Goal: Information Seeking & Learning: Learn about a topic

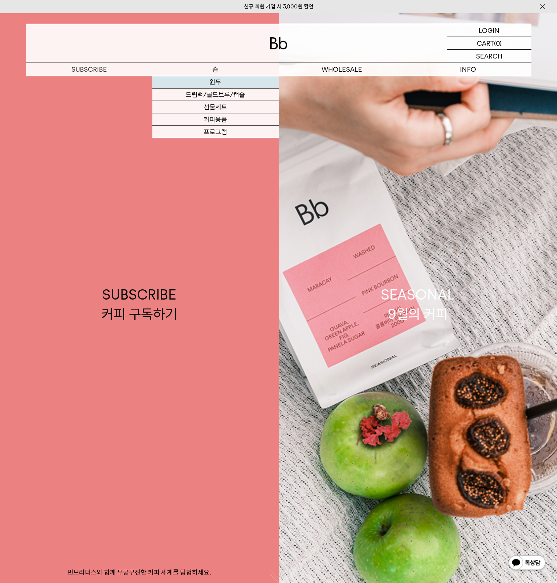
click at [210, 85] on link "원두" at bounding box center [215, 82] width 126 height 12
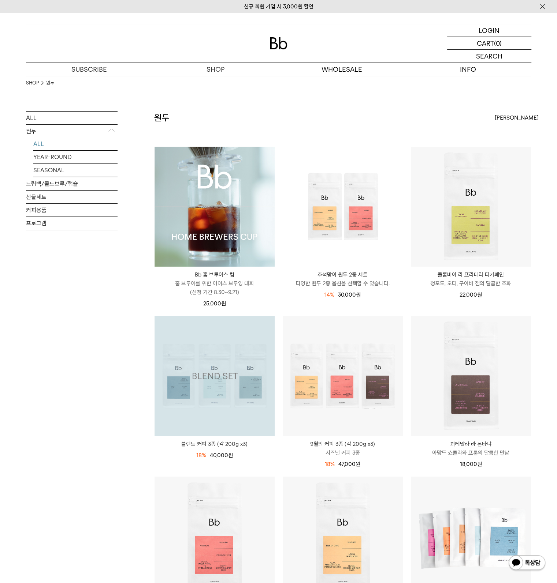
click at [0, 0] on img at bounding box center [0, 0] width 0 height 0
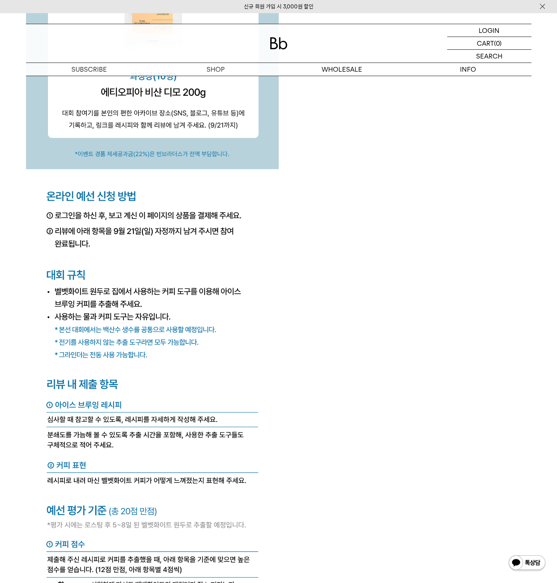
scroll to position [2709, 0]
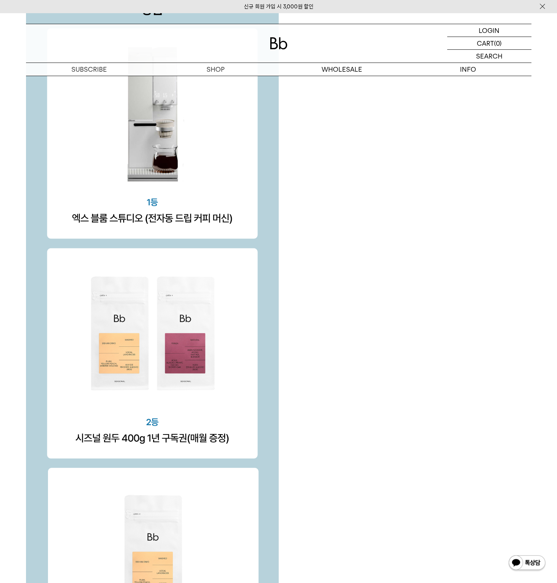
scroll to position [2526, 0]
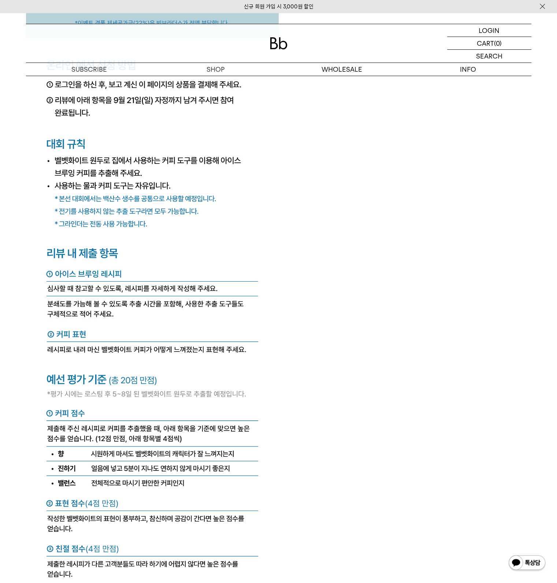
scroll to position [3001, 0]
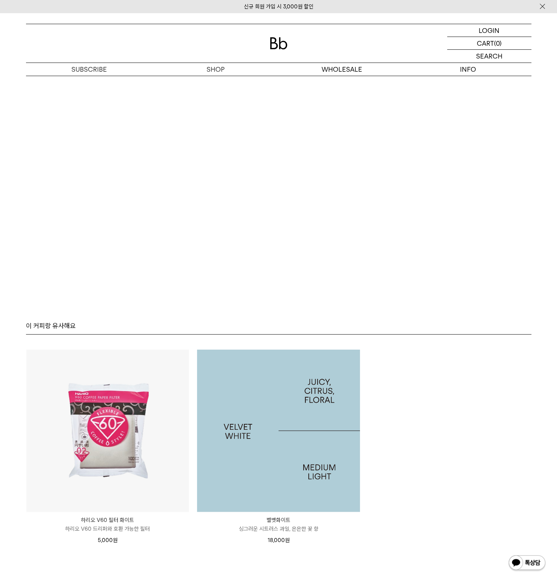
scroll to position [4795, 0]
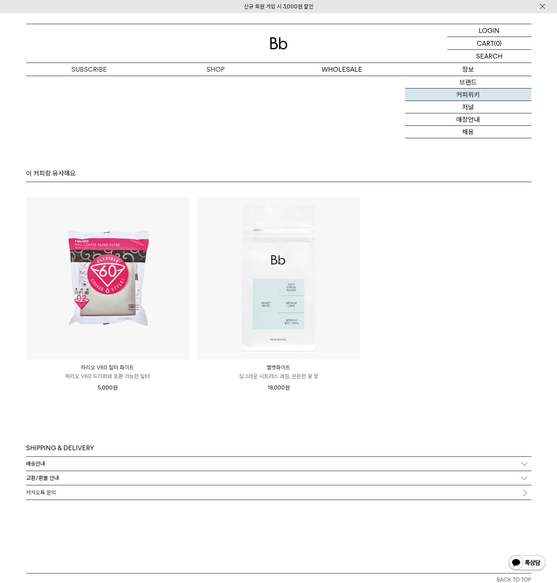
click at [470, 93] on link "커피위키" at bounding box center [468, 95] width 126 height 12
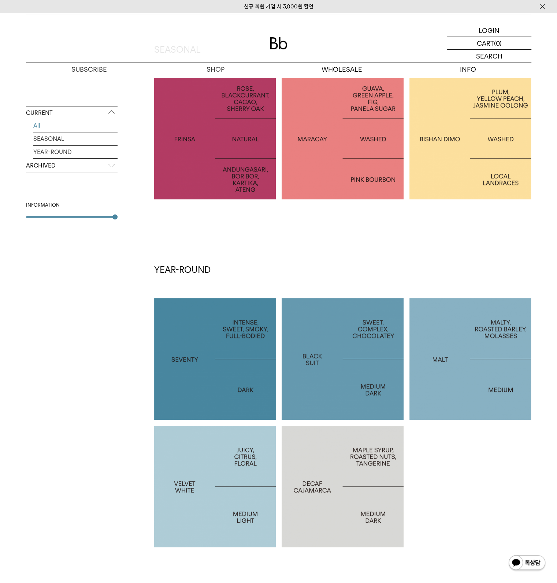
scroll to position [293, 0]
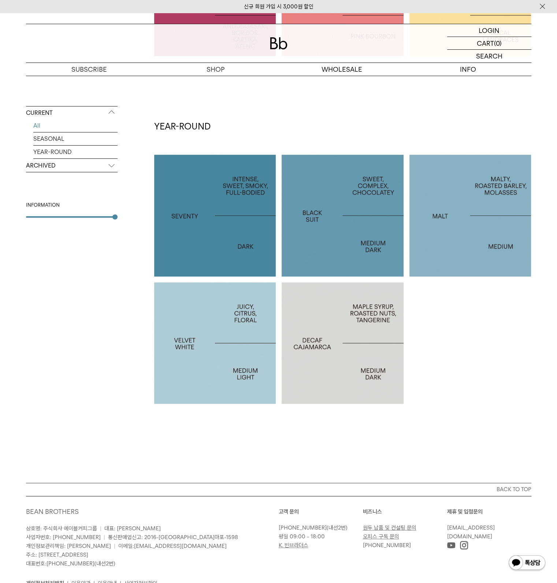
click at [247, 359] on div at bounding box center [215, 344] width 122 height 122
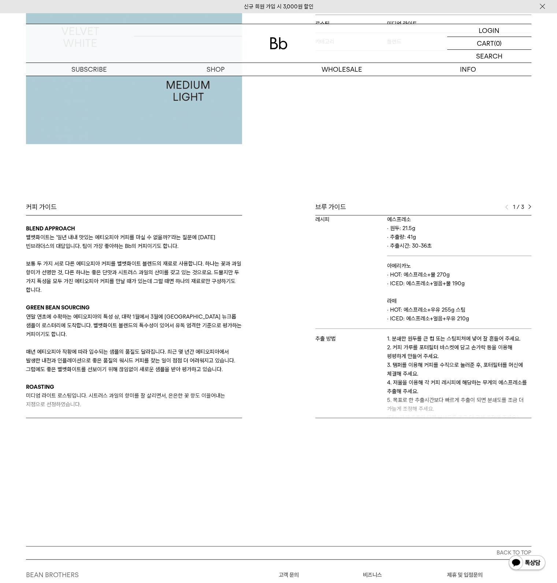
scroll to position [61, 0]
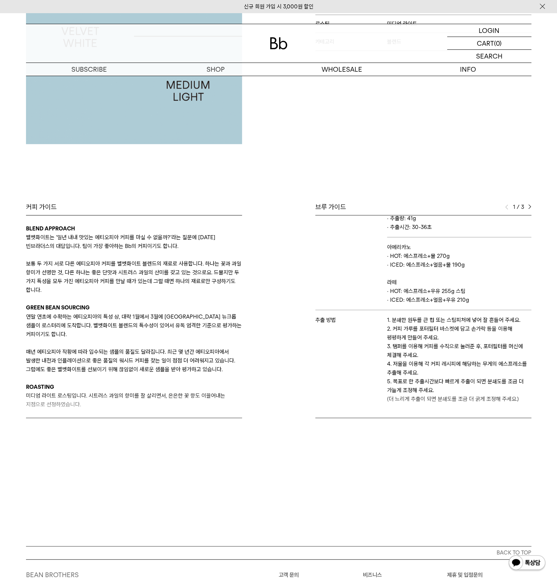
click at [529, 205] on img at bounding box center [529, 207] width 3 height 5
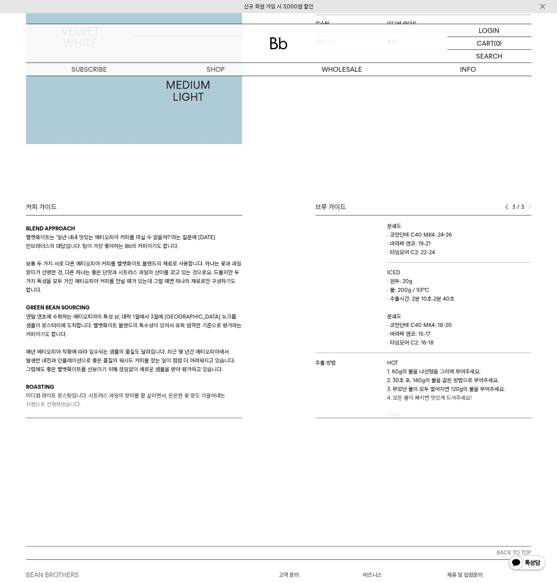
scroll to position [67, 0]
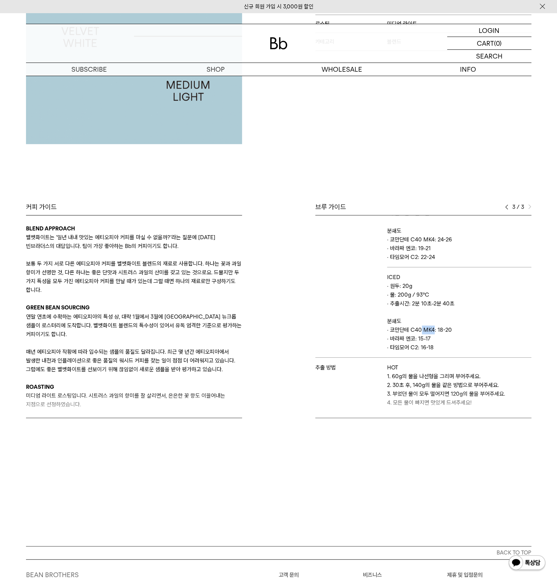
drag, startPoint x: 417, startPoint y: 328, endPoint x: 435, endPoint y: 329, distance: 18.0
click at [435, 329] on p "· 코만단테 C40 MK4: 18-20" at bounding box center [459, 330] width 144 height 9
click at [436, 341] on p "· 바라짜 엔코: 15-17" at bounding box center [459, 339] width 144 height 9
click at [421, 346] on p "· 타임모어 C2: 16-18" at bounding box center [459, 347] width 144 height 9
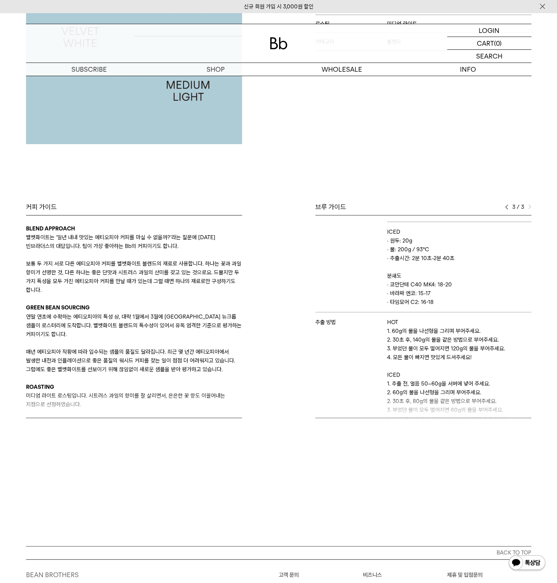
scroll to position [141, 0]
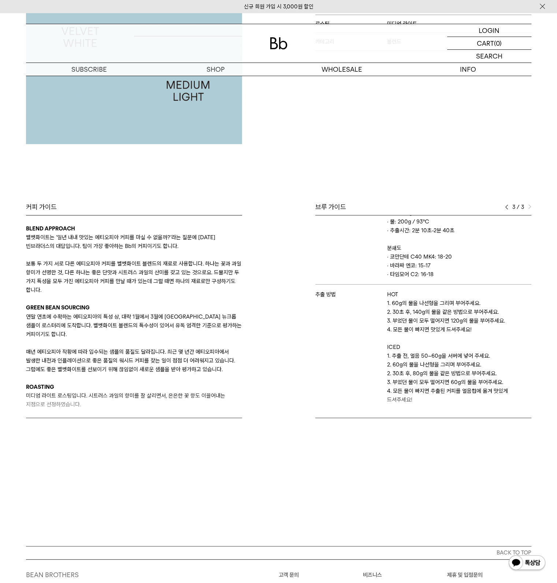
click at [417, 358] on p "1. 추출 전, 얼음 50~60g을 서버에 넣어 주세요." at bounding box center [459, 356] width 144 height 9
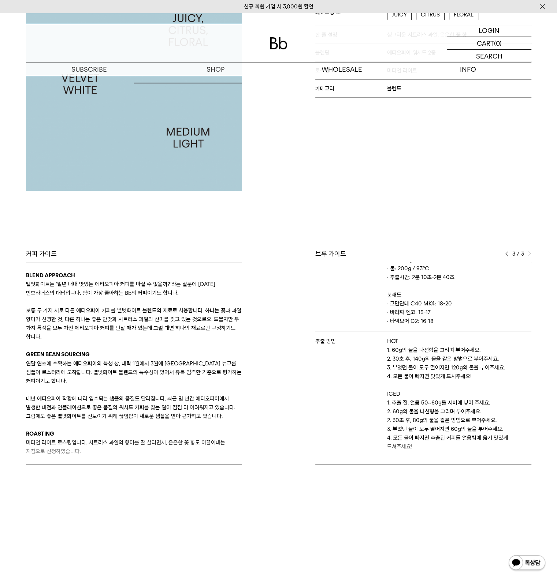
scroll to position [0, 0]
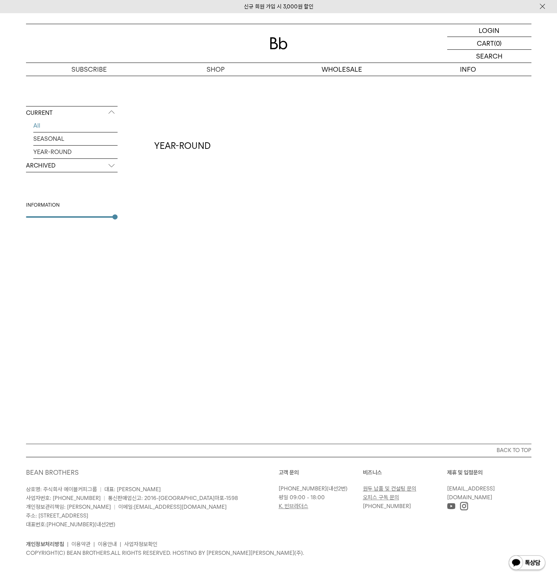
scroll to position [55, 0]
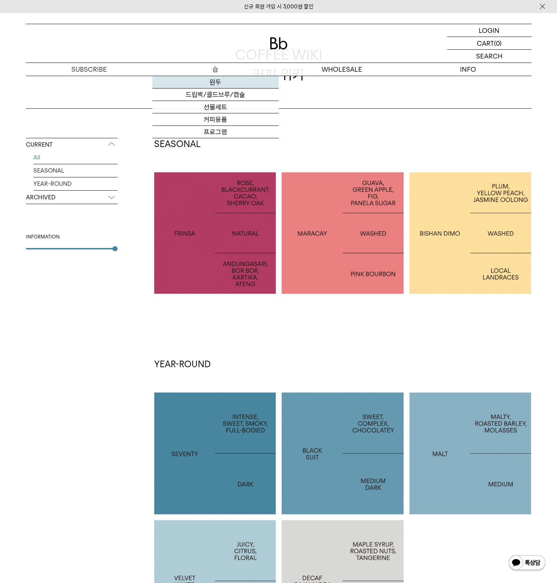
click at [217, 80] on link "원두" at bounding box center [215, 82] width 126 height 12
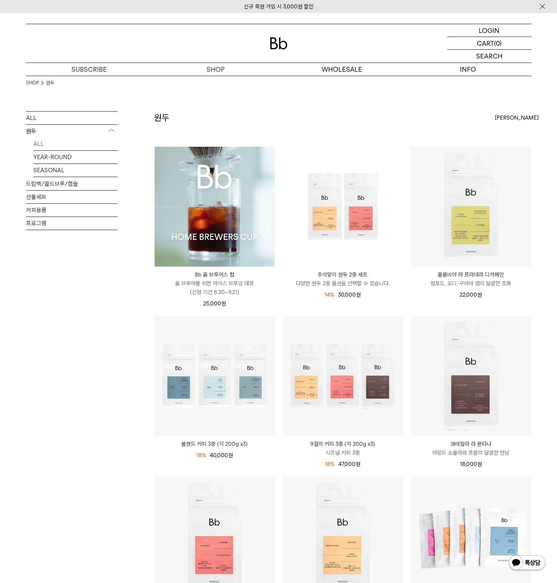
click at [244, 171] on img at bounding box center [214, 207] width 120 height 120
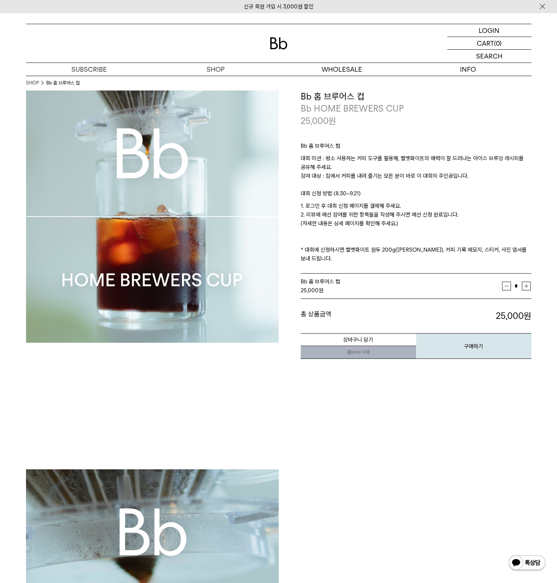
click at [359, 157] on p "대회 미션 : 평소 사용하는 커피 도구를 활용해, 벨벳화이트의 매력이 잘 드러나는 아이스 브루잉 레시피를 공유해 주세요. 참여 대상 : 집에서…" at bounding box center [415, 171] width 231 height 35
drag, startPoint x: 322, startPoint y: 158, endPoint x: 363, endPoint y: 157, distance: 41.4
click at [363, 157] on p "대회 미션 : 평소 사용하는 커피 도구를 활용해, 벨벳화이트의 매력이 잘 드러나는 아이스 브루잉 레시피를 공유해 주세요. 참여 대상 : 집에서…" at bounding box center [415, 171] width 231 height 35
click at [363, 160] on p "대회 미션 : 평소 사용하는 커피 도구를 활용해, 벨벳화이트의 매력이 잘 드러나는 아이스 브루잉 레시피를 공유해 주세요. 참여 대상 : 집에서…" at bounding box center [415, 171] width 231 height 35
drag, startPoint x: 336, startPoint y: 159, endPoint x: 371, endPoint y: 159, distance: 35.1
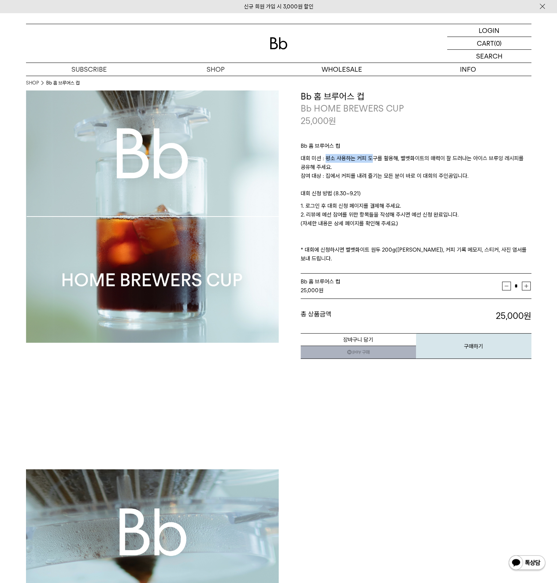
click at [371, 159] on p "대회 미션 : 평소 사용하는 커피 도구를 활용해, 벨벳화이트의 매력이 잘 드러나는 아이스 브루잉 레시피를 공유해 주세요. 참여 대상 : 집에서…" at bounding box center [415, 171] width 231 height 35
click at [376, 169] on p "대회 미션 : 평소 사용하는 커피 도구를 활용해, 벨벳화이트의 매력이 잘 드러나는 아이스 브루잉 레시피를 공유해 주세요. 참여 대상 : 집에서…" at bounding box center [415, 171] width 231 height 35
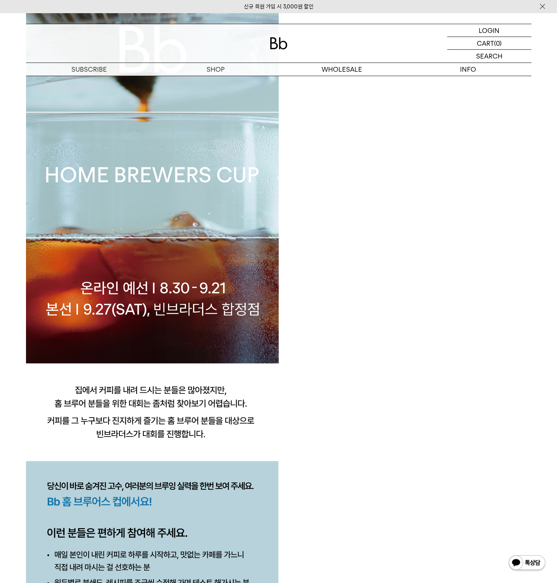
scroll to position [622, 0]
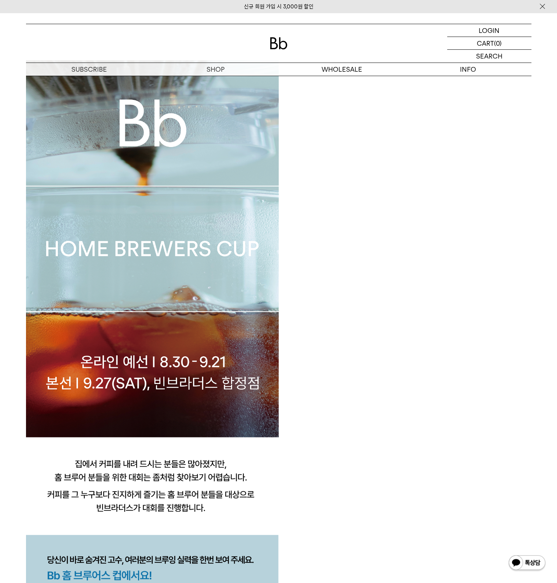
scroll to position [659, 0]
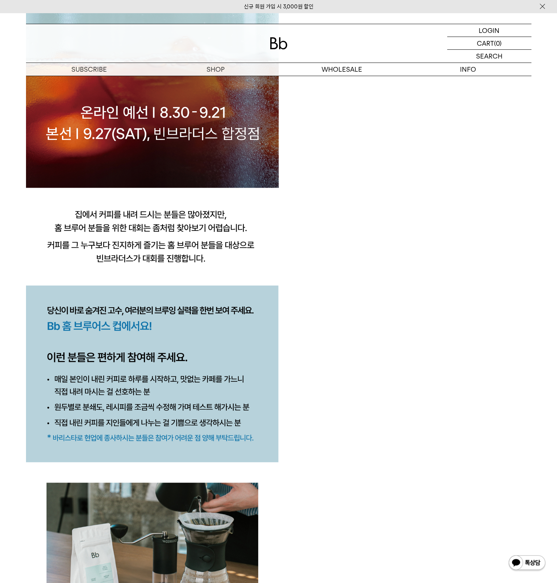
drag, startPoint x: 395, startPoint y: 301, endPoint x: 403, endPoint y: 302, distance: 7.7
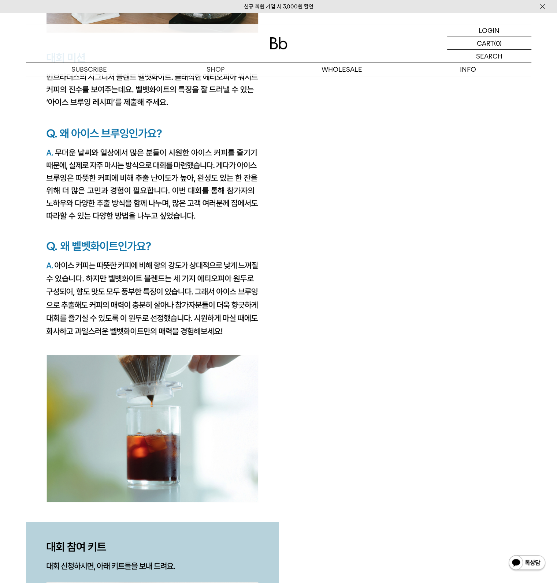
scroll to position [1135, 0]
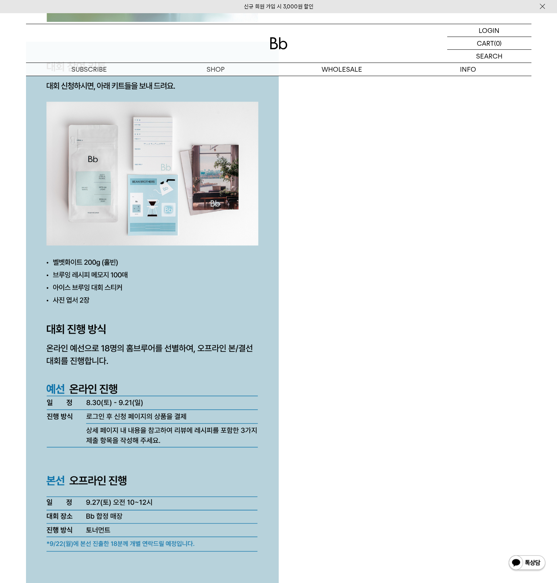
scroll to position [1793, 0]
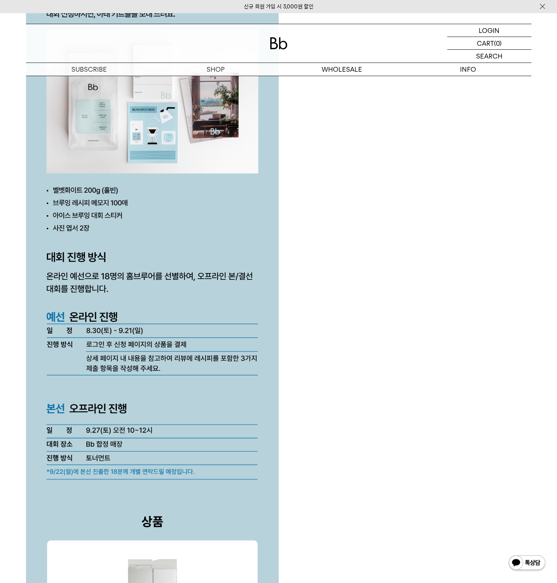
click at [358, 322] on div at bounding box center [278, 455] width 505 height 3559
click at [356, 323] on div at bounding box center [278, 455] width 505 height 3559
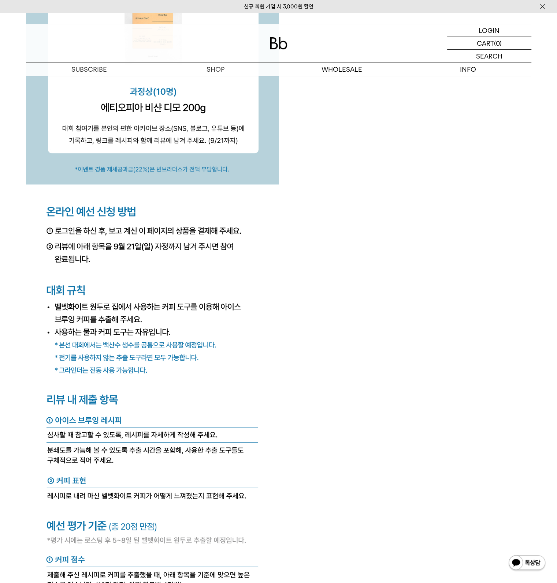
scroll to position [2745, 0]
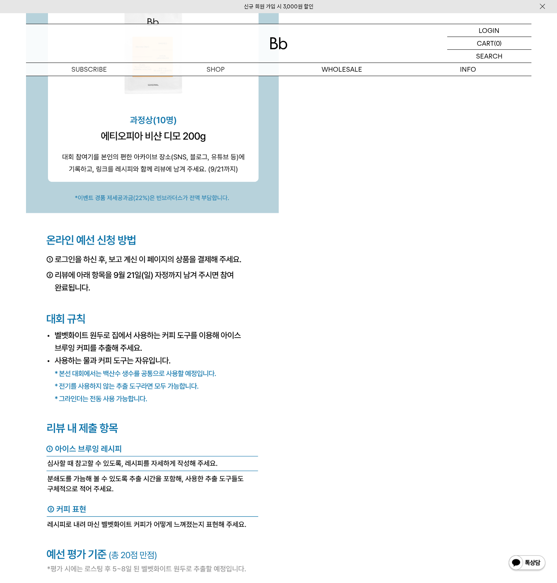
scroll to position [2928, 0]
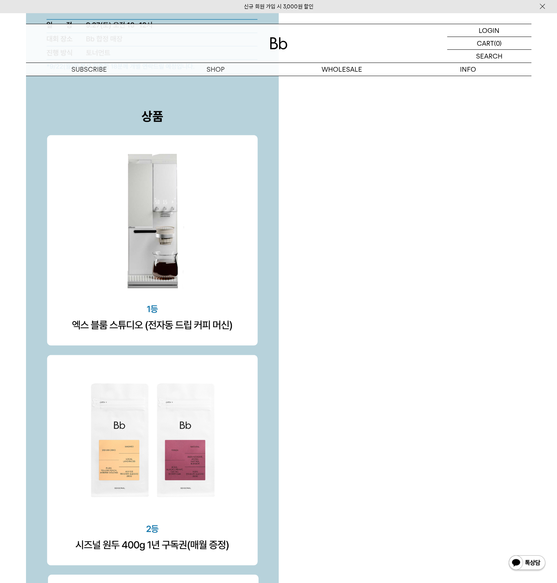
scroll to position [2086, 0]
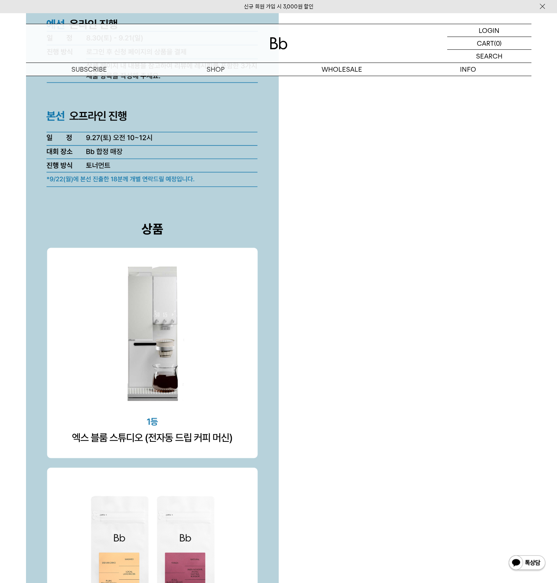
click at [331, 257] on div at bounding box center [278, 162] width 505 height 3559
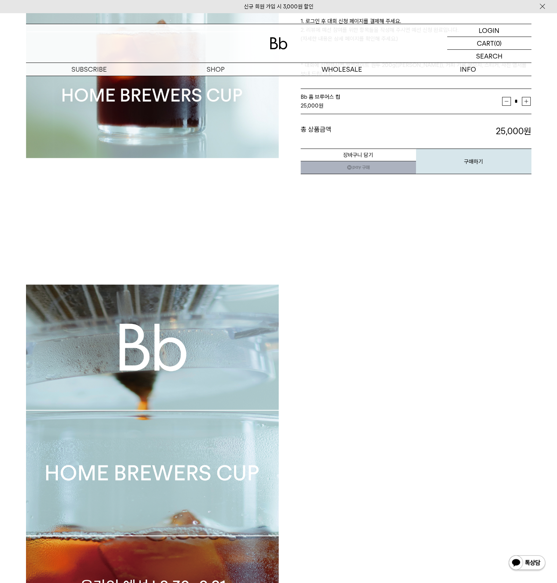
scroll to position [403, 0]
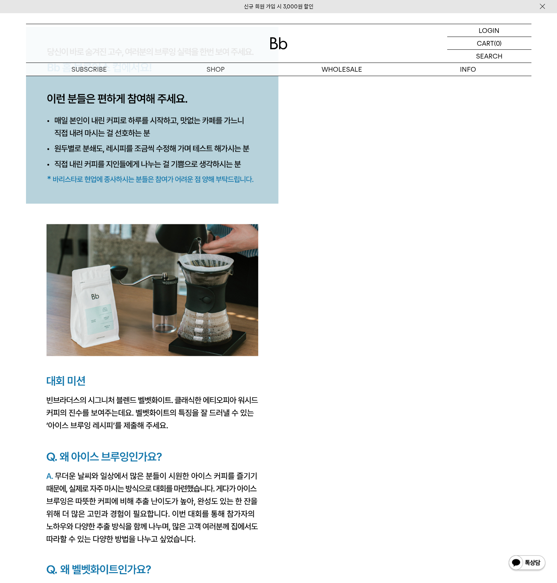
scroll to position [1098, 0]
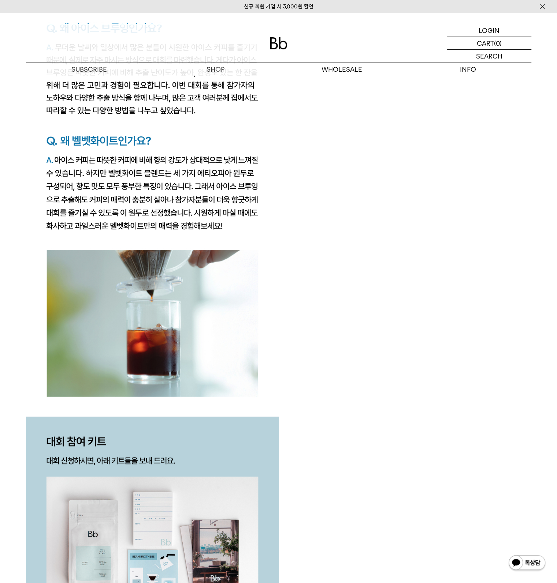
scroll to position [1281, 0]
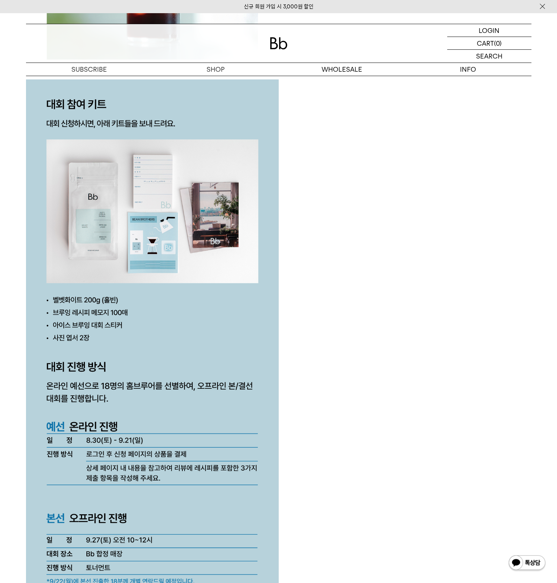
click at [375, 286] on div at bounding box center [278, 565] width 505 height 3559
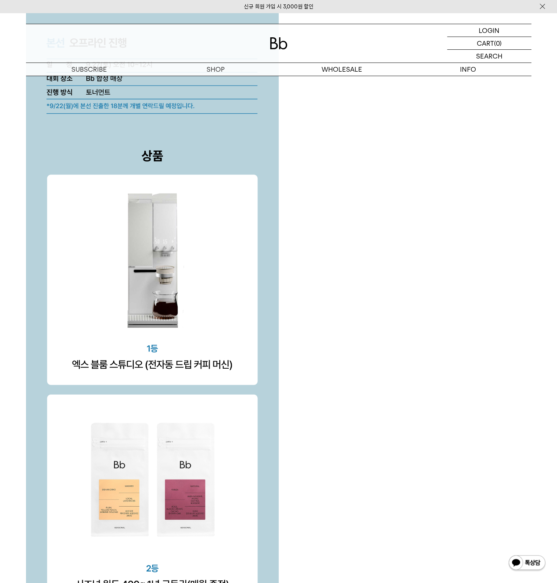
click at [360, 330] on div at bounding box center [278, 89] width 505 height 3559
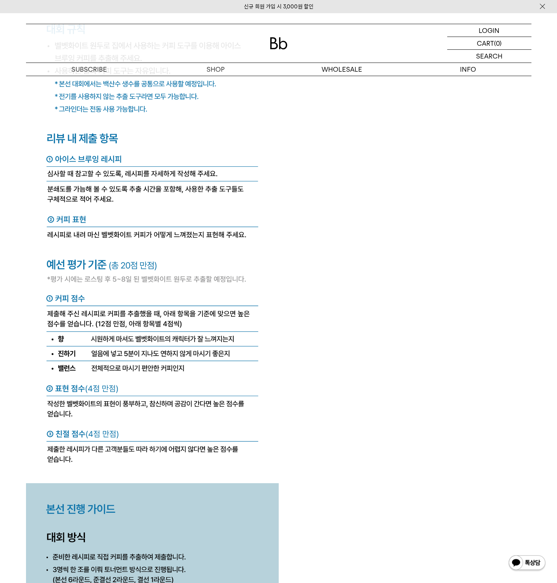
scroll to position [3038, 0]
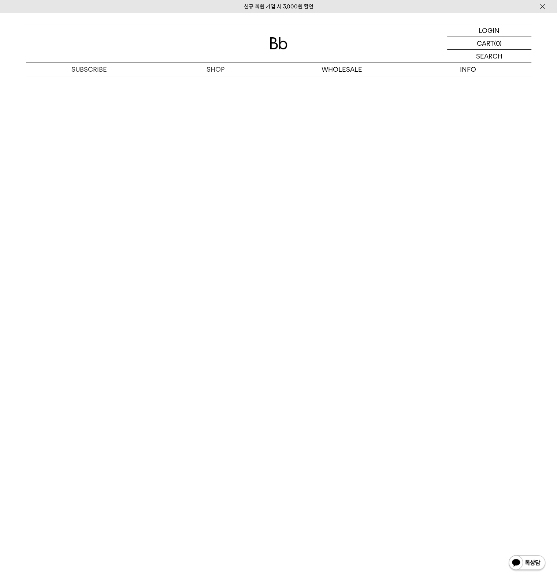
scroll to position [4152, 0]
